Goal: Navigation & Orientation: Find specific page/section

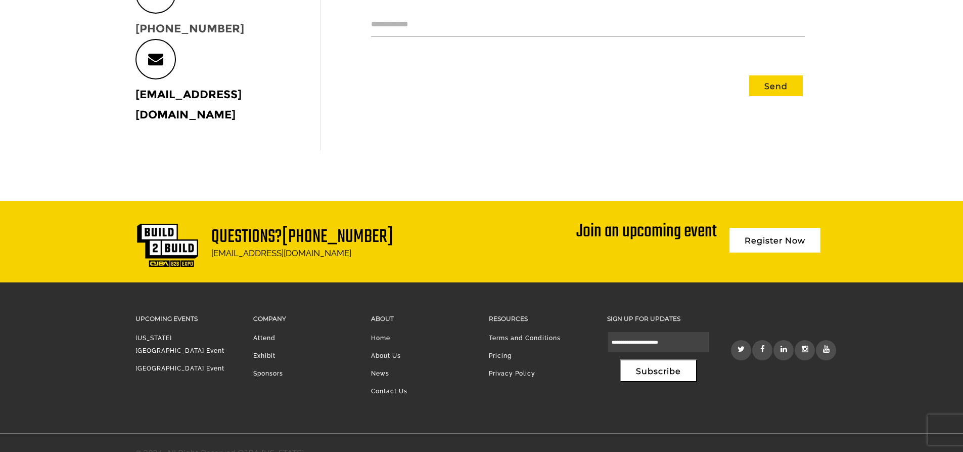
click at [373, 385] on li "Contact Us" at bounding box center [422, 394] width 103 height 18
click at [386, 387] on link "Contact Us" at bounding box center [389, 390] width 36 height 7
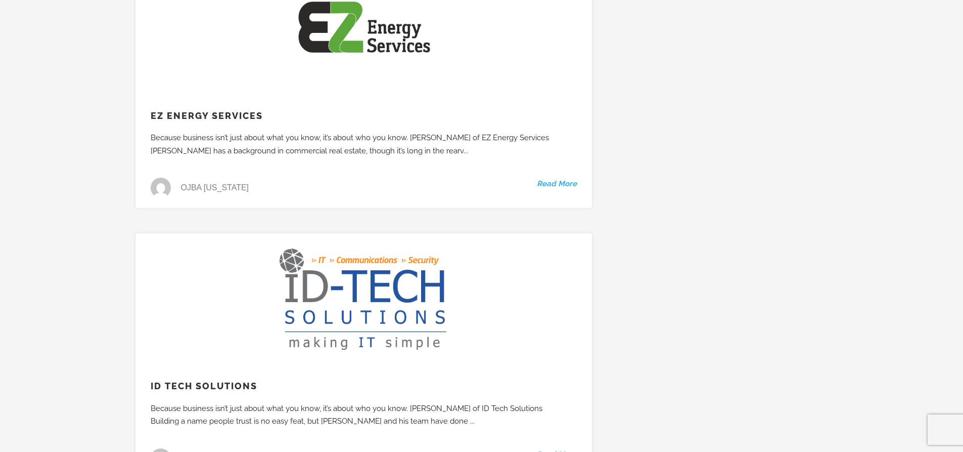
scroll to position [5411, 0]
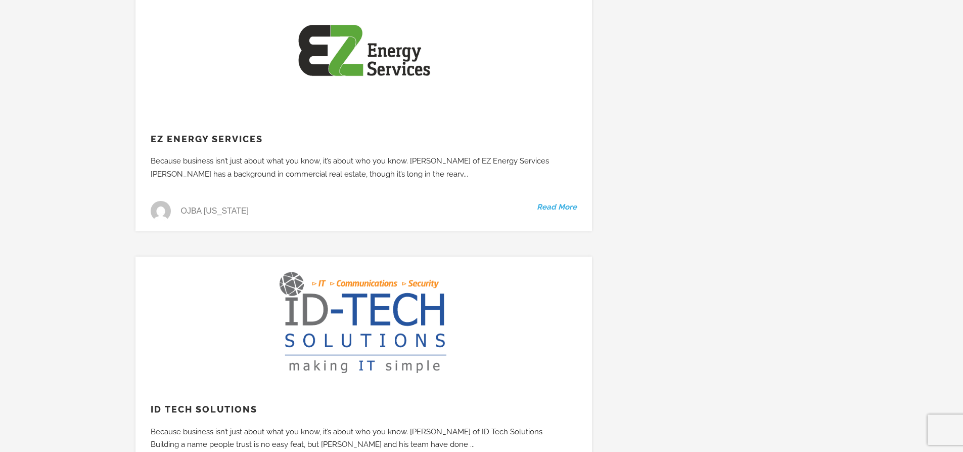
click at [567, 201] on link "Read More" at bounding box center [557, 207] width 40 height 13
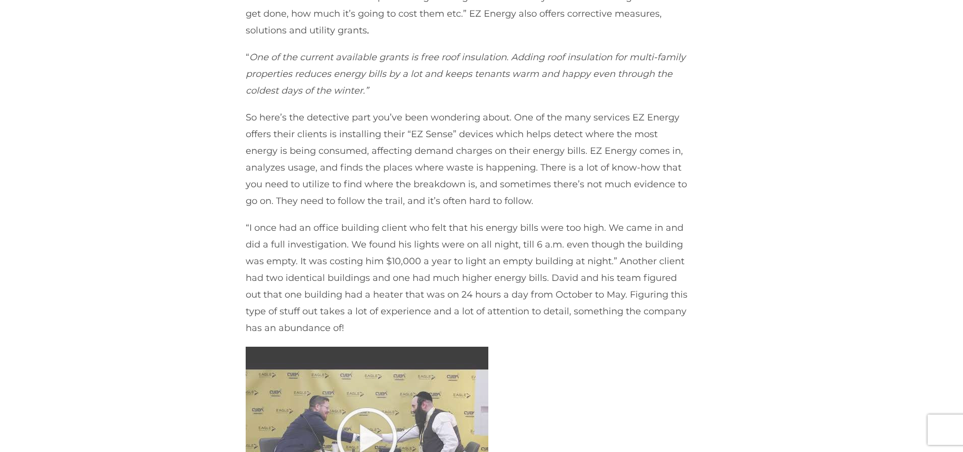
scroll to position [809, 0]
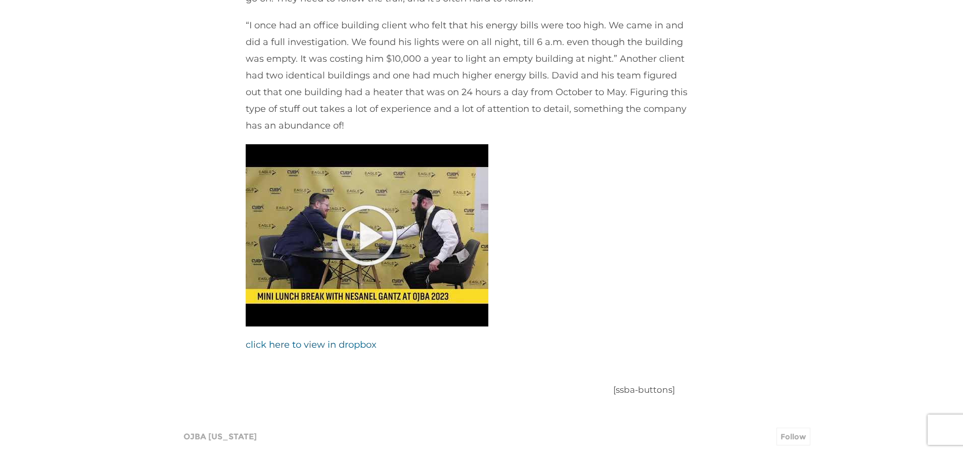
click at [379, 218] on img at bounding box center [367, 235] width 243 height 182
